Goal: Information Seeking & Learning: Learn about a topic

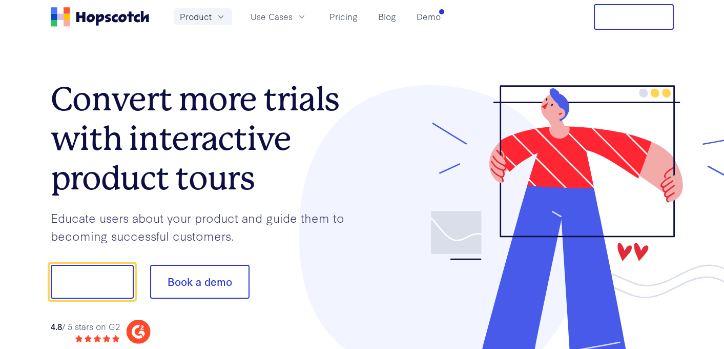
click at [219, 21] on icon "button" at bounding box center [221, 17] width 10 height 10
click at [221, 11] on button "Product" at bounding box center [203, 16] width 58 height 17
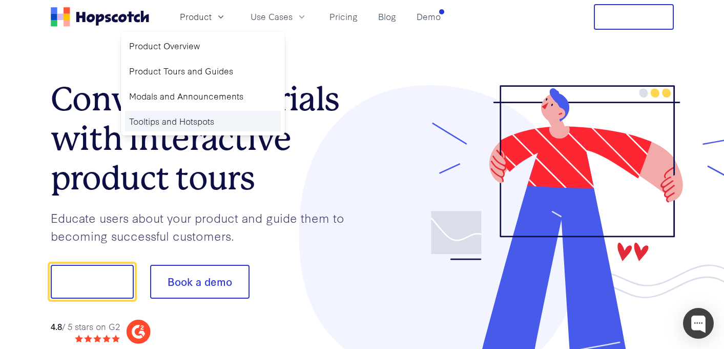
click at [188, 125] on link "Tooltips and Hotspots" at bounding box center [203, 121] width 156 height 21
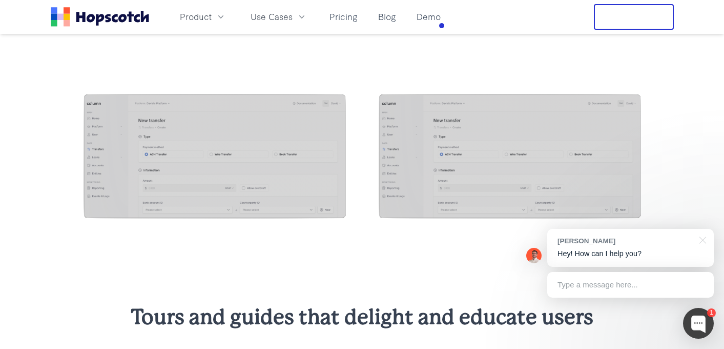
scroll to position [980, 0]
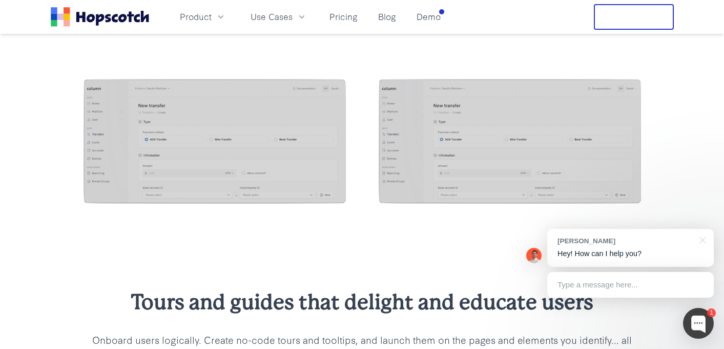
click at [484, 191] on img at bounding box center [510, 142] width 262 height 127
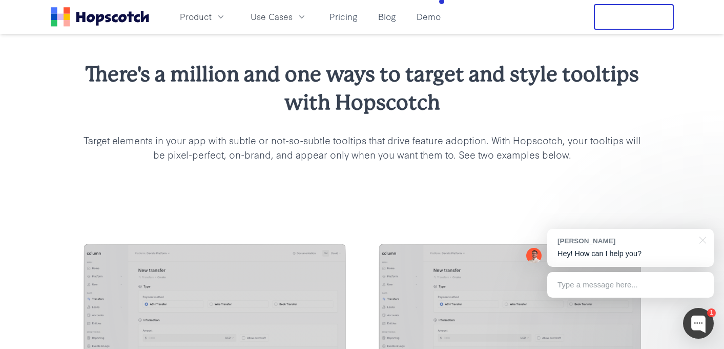
scroll to position [867, 0]
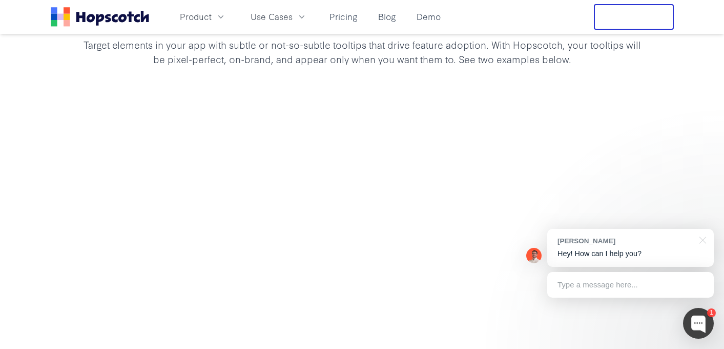
scroll to position [967, 0]
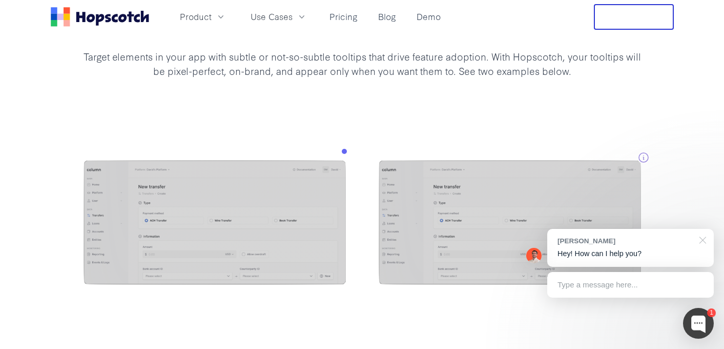
click at [701, 241] on div at bounding box center [702, 239] width 26 height 21
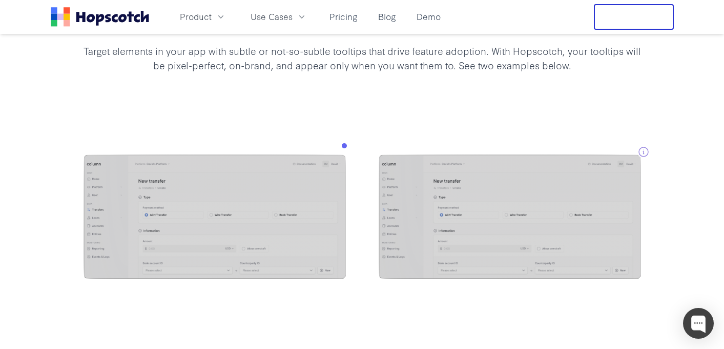
scroll to position [905, 0]
click at [368, 108] on div "There's a million and one ways to target and style tooltips with Hopscotch Targ…" at bounding box center [362, 21] width 724 height 184
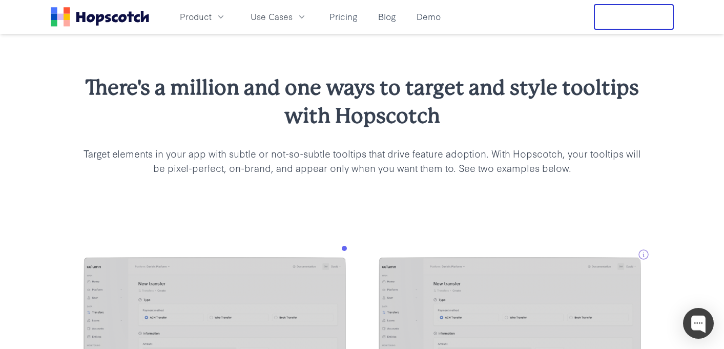
scroll to position [801, 0]
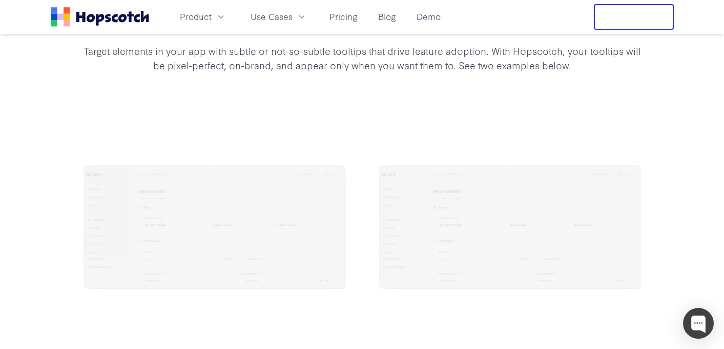
scroll to position [970, 0]
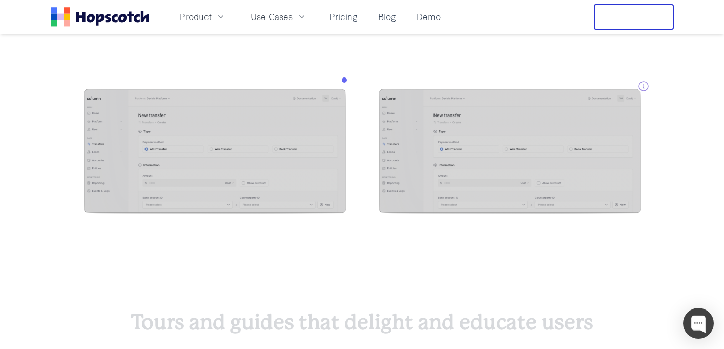
click at [245, 74] on div at bounding box center [362, 152] width 724 height 209
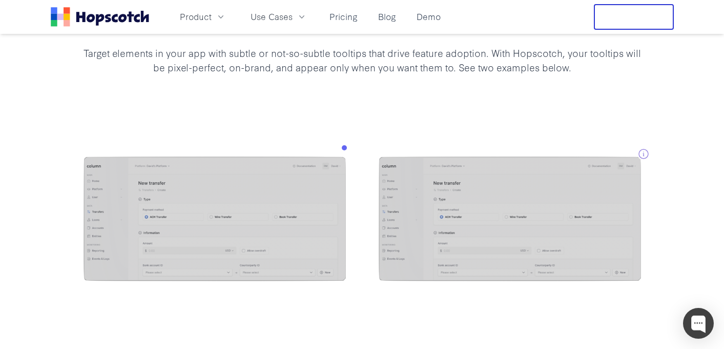
scroll to position [904, 0]
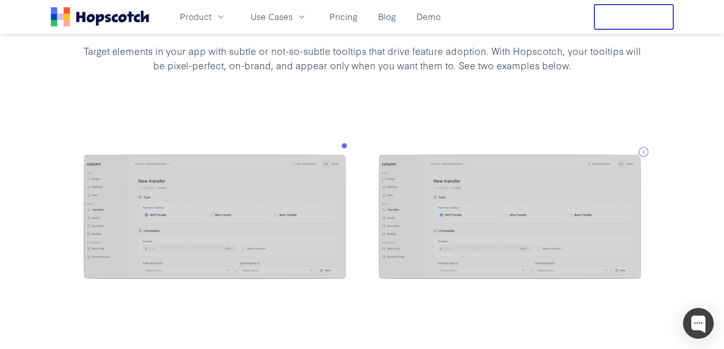
click at [257, 41] on div "There's a million and one ways to target and style tooltips with Hopscotch Targ…" at bounding box center [363, 22] width 558 height 102
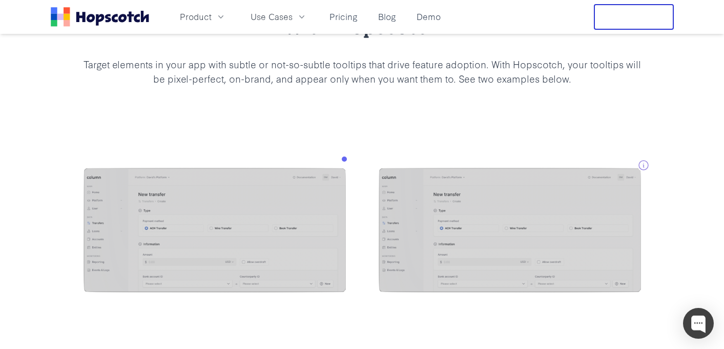
scroll to position [889, 0]
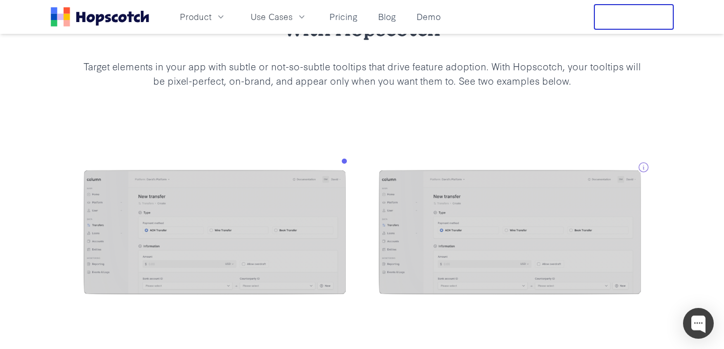
click at [563, 88] on div "There's a million and one ways to target and style tooltips with Hopscotch Targ…" at bounding box center [362, 37] width 724 height 184
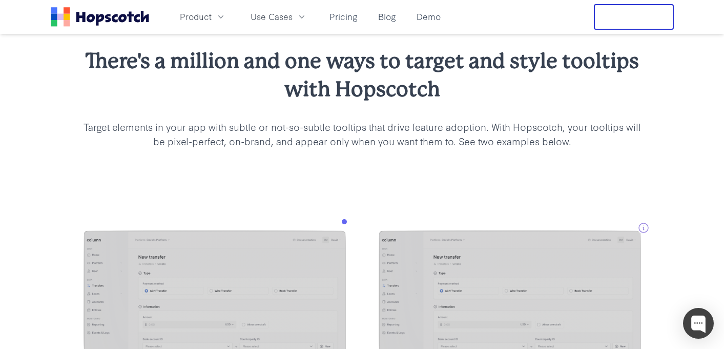
scroll to position [825, 0]
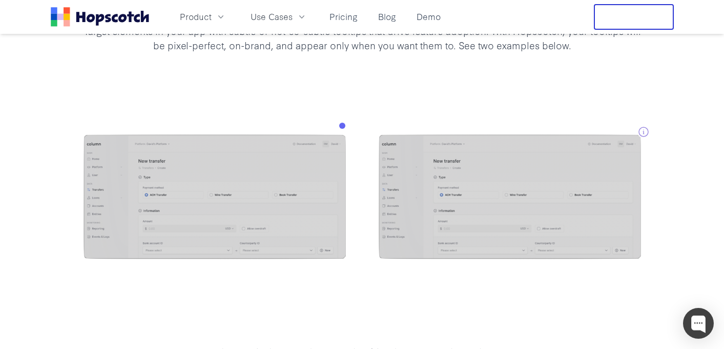
scroll to position [936, 0]
